Goal: Find specific page/section: Find specific page/section

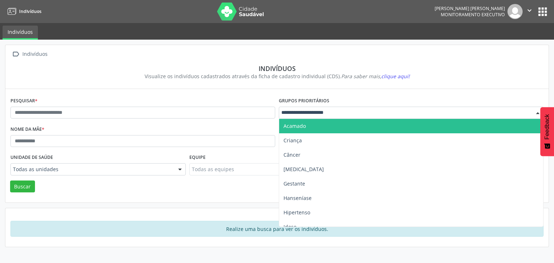
click at [330, 113] on input "text" at bounding box center [404, 112] width 247 height 7
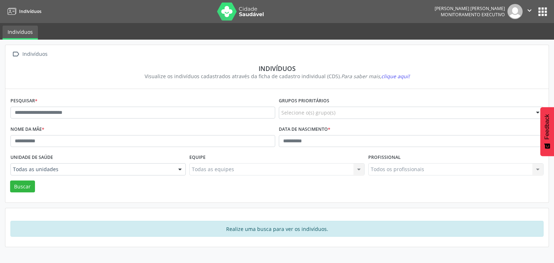
click at [287, 83] on section "Indivíduos Visualize os indivíduos cadastrados através da ficha de cadastro ind…" at bounding box center [276, 73] width 533 height 26
click at [431, 169] on div "Todos os profissionais Todos os profissionais Nenhum resultado encontrado para:…" at bounding box center [455, 169] width 175 height 12
click at [416, 164] on div "Todos os profissionais Todos os profissionais Nenhum resultado encontrado para:…" at bounding box center [455, 169] width 175 height 12
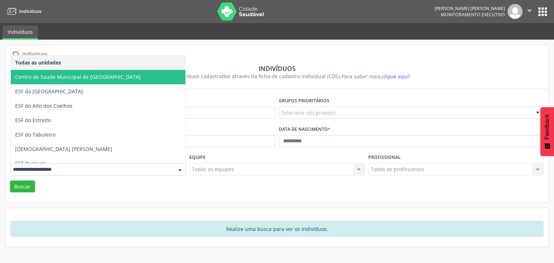
click at [107, 76] on span "Centro de Saude Municipal de [GEOGRAPHIC_DATA]" at bounding box center [77, 77] width 125 height 7
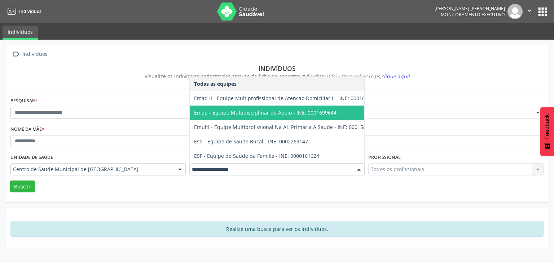
click at [125, 69] on div "Indivíduos" at bounding box center [277, 69] width 523 height 8
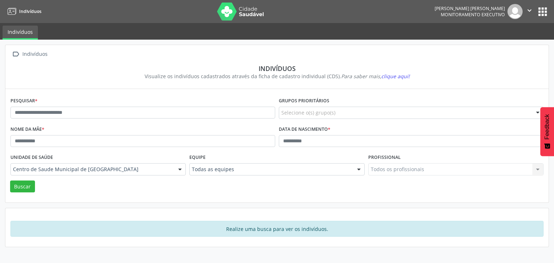
click at [397, 172] on div "Todos os profissionais Todos os profissionais Nenhum resultado encontrado para:…" at bounding box center [455, 169] width 175 height 12
click at [391, 168] on div "Todos os profissionais Todos os profissionais Nenhum resultado encontrado para:…" at bounding box center [455, 169] width 175 height 12
click at [24, 184] on button "Buscar" at bounding box center [22, 187] width 25 height 12
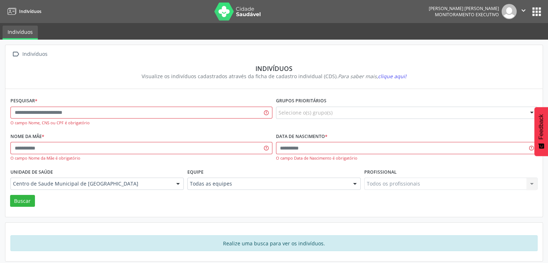
click at [539, 12] on button "apps" at bounding box center [537, 11] width 13 height 13
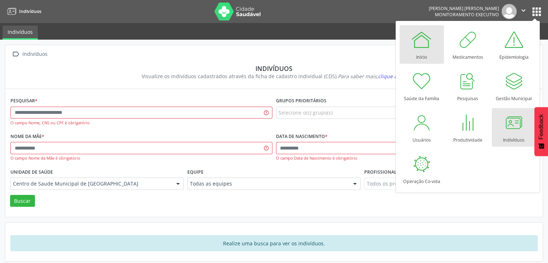
click at [423, 58] on div "Início" at bounding box center [422, 55] width 11 height 10
